Goal: Task Accomplishment & Management: Manage account settings

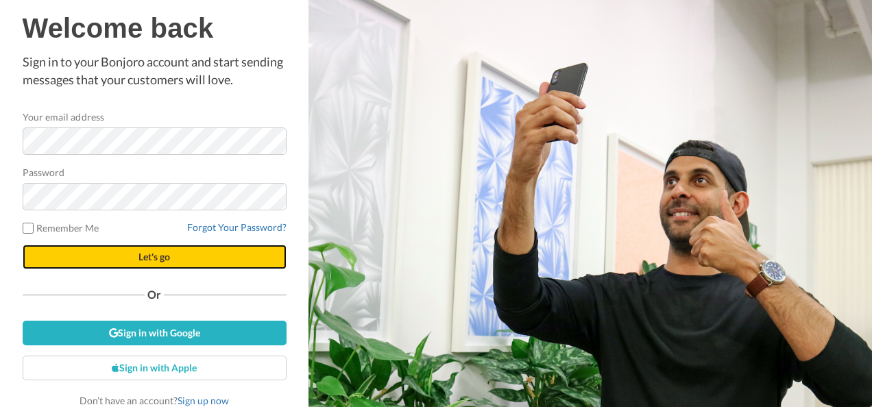
click at [153, 260] on span "Let's go" at bounding box center [154, 257] width 32 height 12
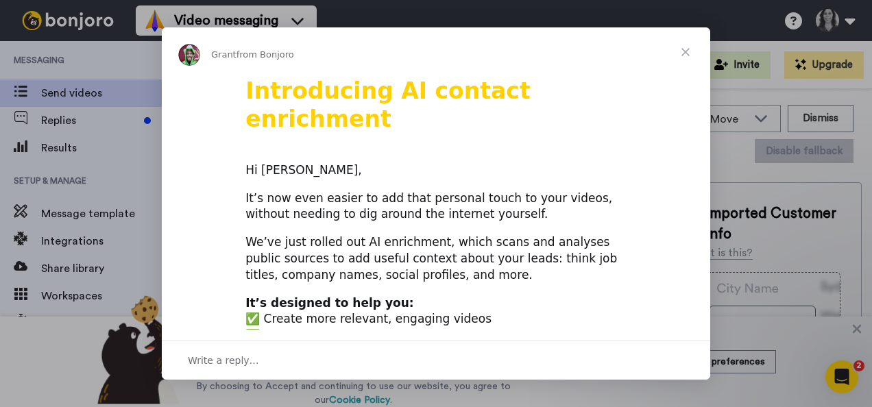
click at [687, 49] on span "Close" at bounding box center [684, 51] width 49 height 49
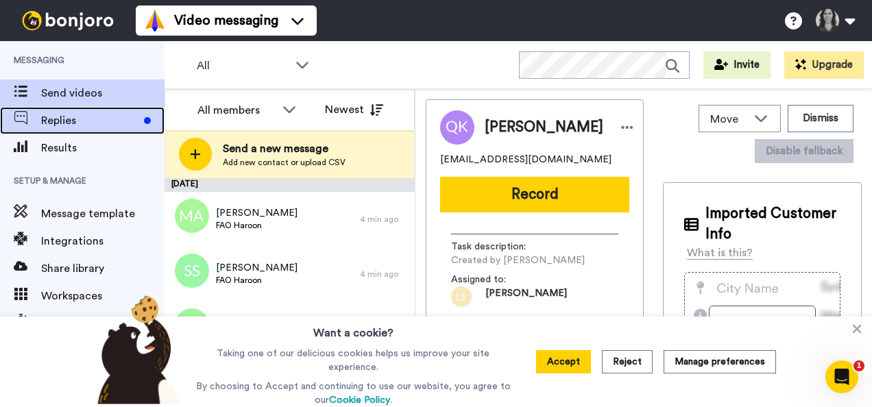
click at [84, 124] on span "Replies" at bounding box center [89, 120] width 97 height 16
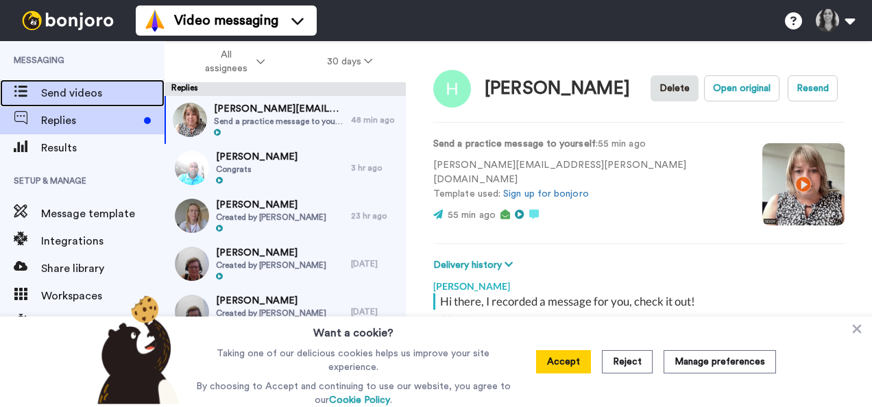
click at [70, 97] on span "Send videos" at bounding box center [102, 93] width 123 height 16
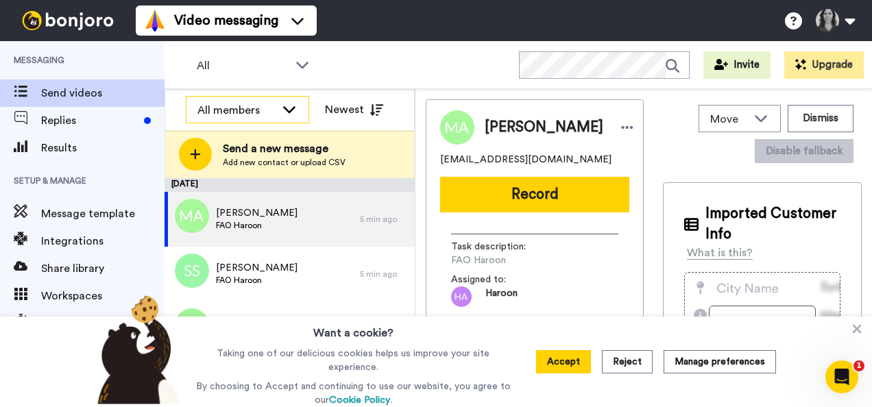
click at [292, 110] on icon at bounding box center [289, 109] width 12 height 7
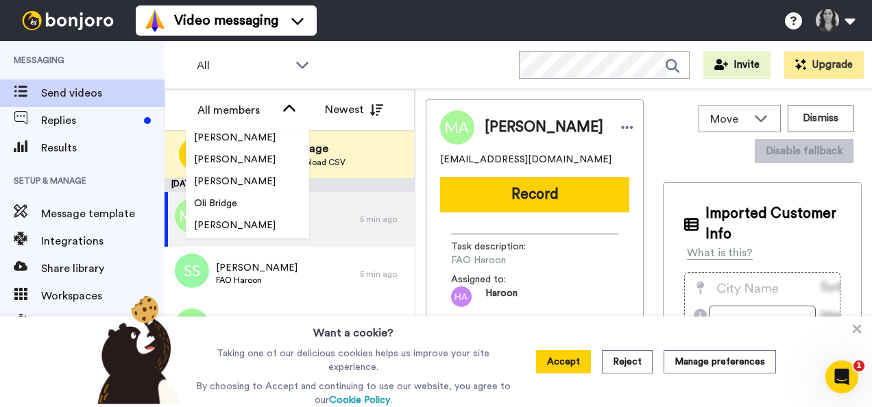
scroll to position [1342, 0]
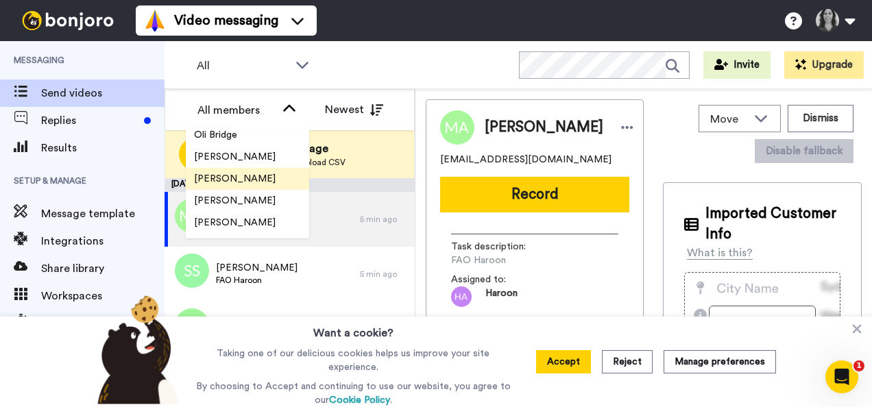
click at [241, 175] on span "[PERSON_NAME]" at bounding box center [235, 179] width 98 height 14
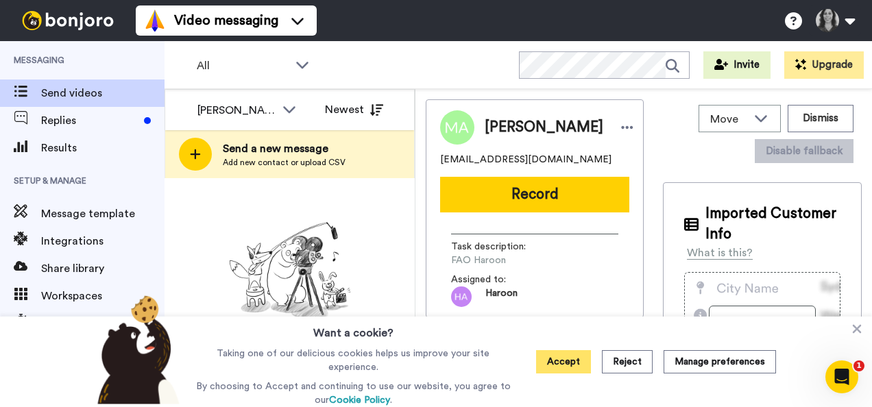
click at [567, 362] on button "Accept" at bounding box center [563, 361] width 55 height 23
